Goal: Find specific page/section: Find specific page/section

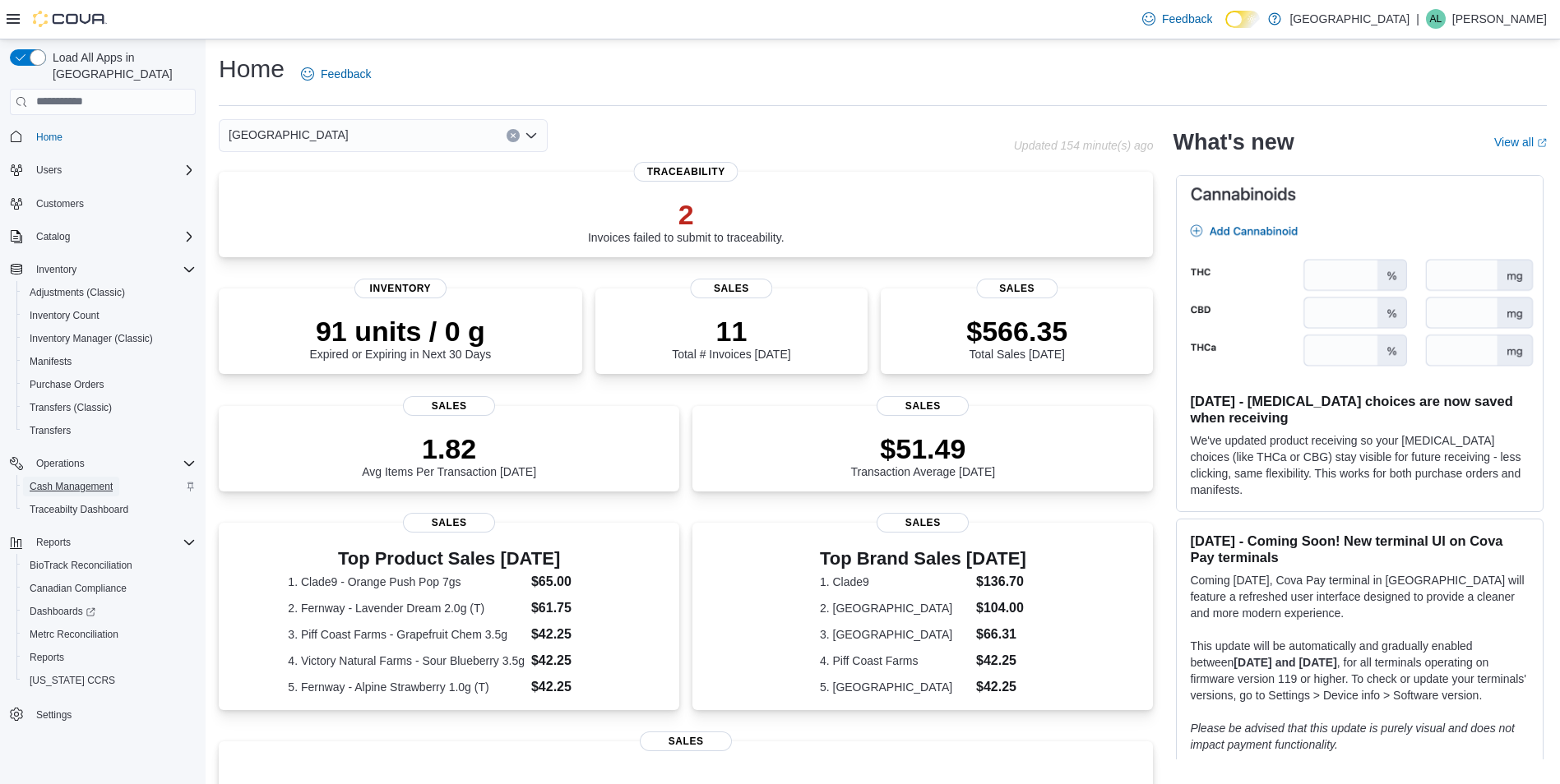
click at [93, 480] on span "Cash Management" at bounding box center [71, 487] width 83 height 13
click at [92, 480] on span "Cash Management" at bounding box center [71, 487] width 83 height 13
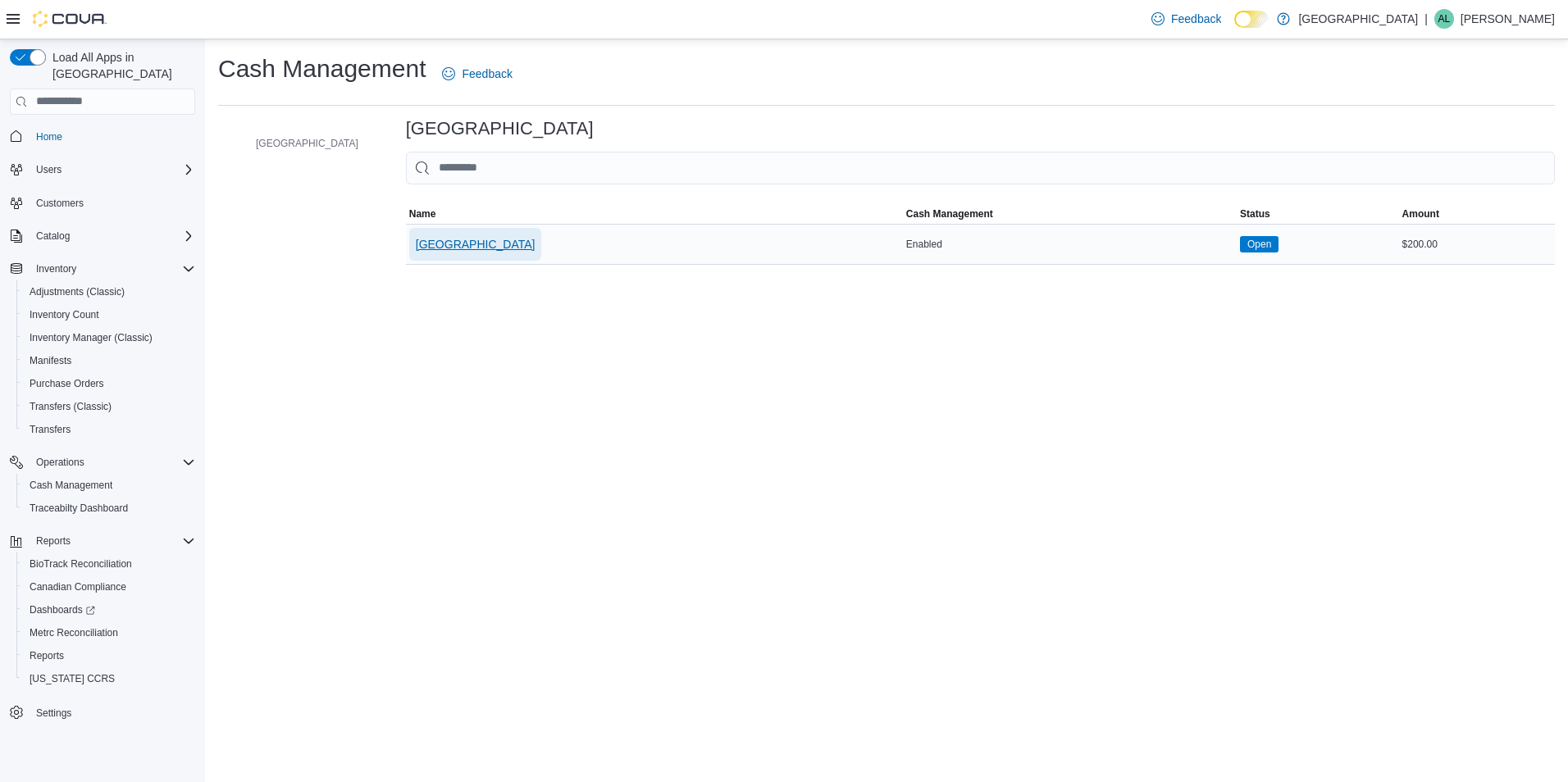
click at [468, 245] on span "Garden State Natural Green" at bounding box center [475, 245] width 119 height 16
